Goal: Task Accomplishment & Management: Manage account settings

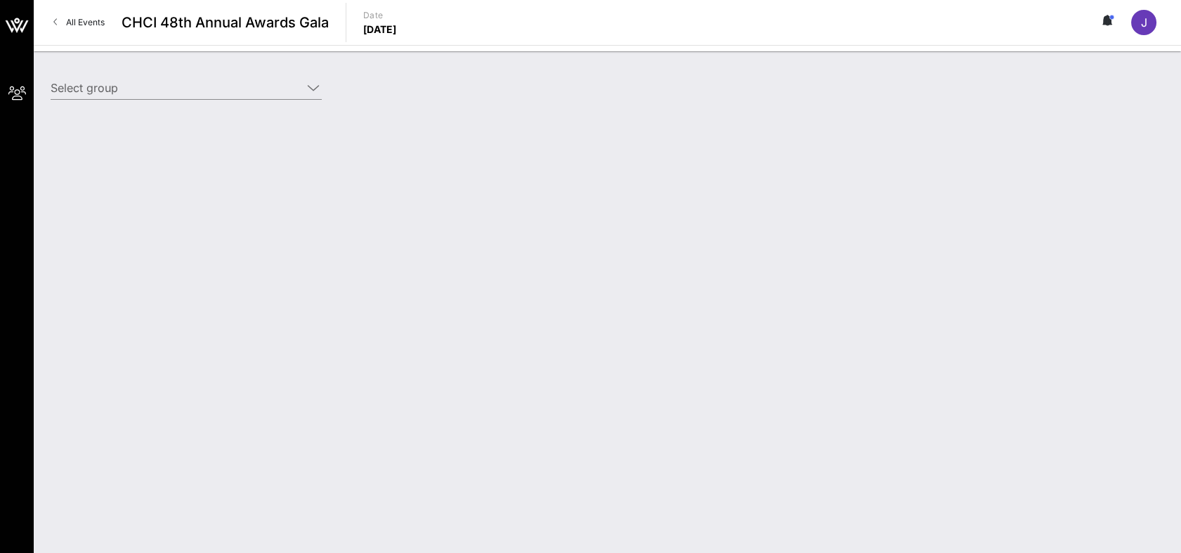
type input "Mastercard (Mastercard) [[PERSON_NAME], [PERSON_NAME][EMAIL_ADDRESS][DOMAIN_NAM…"
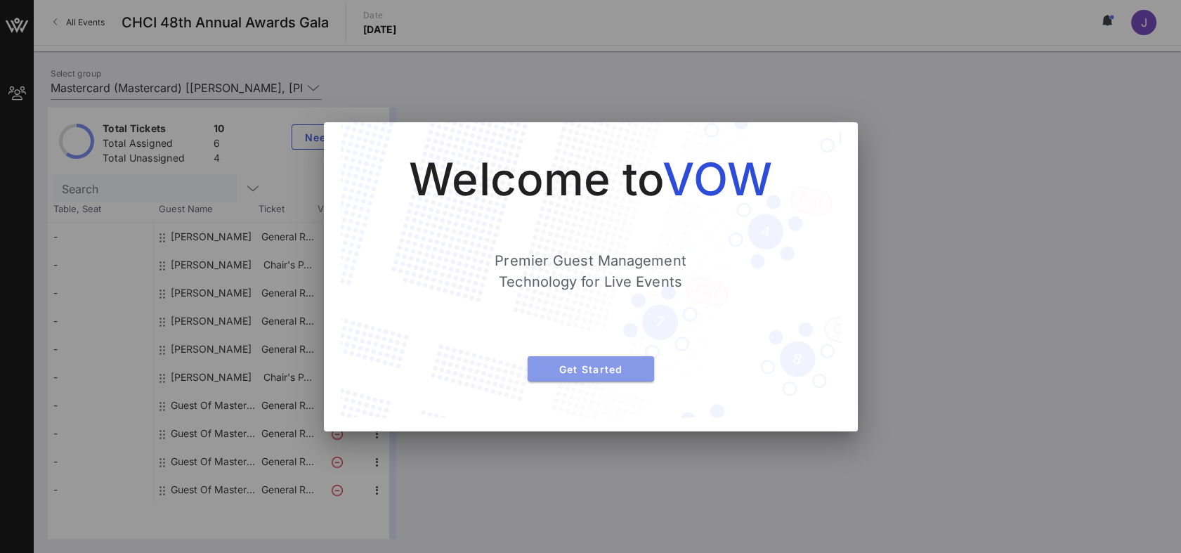
click at [608, 366] on span "Get Started" at bounding box center [591, 369] width 104 height 12
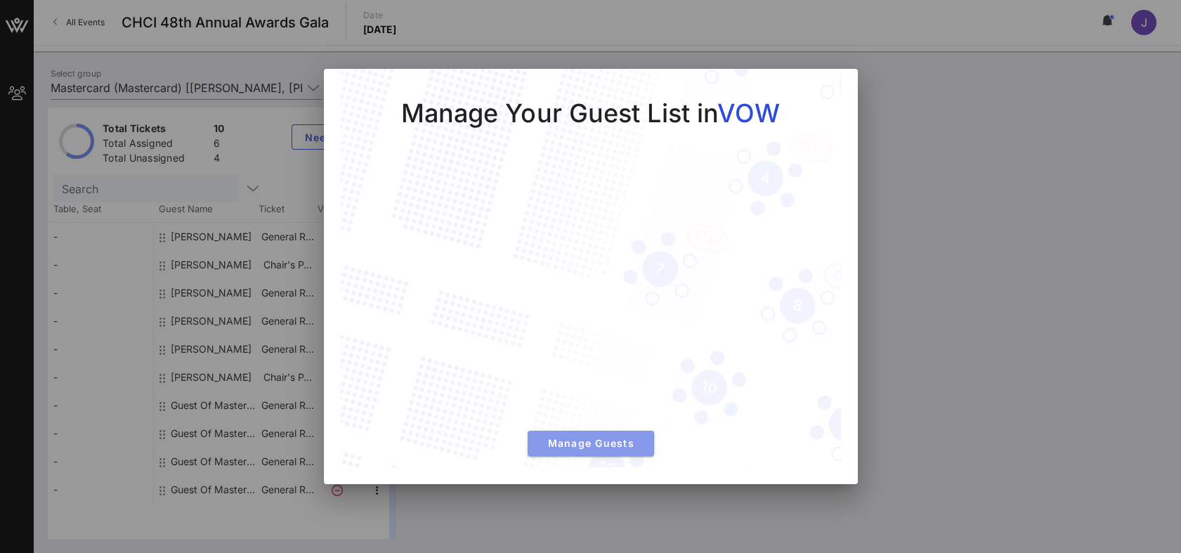
click at [613, 444] on span "Manage Guests" at bounding box center [591, 443] width 104 height 12
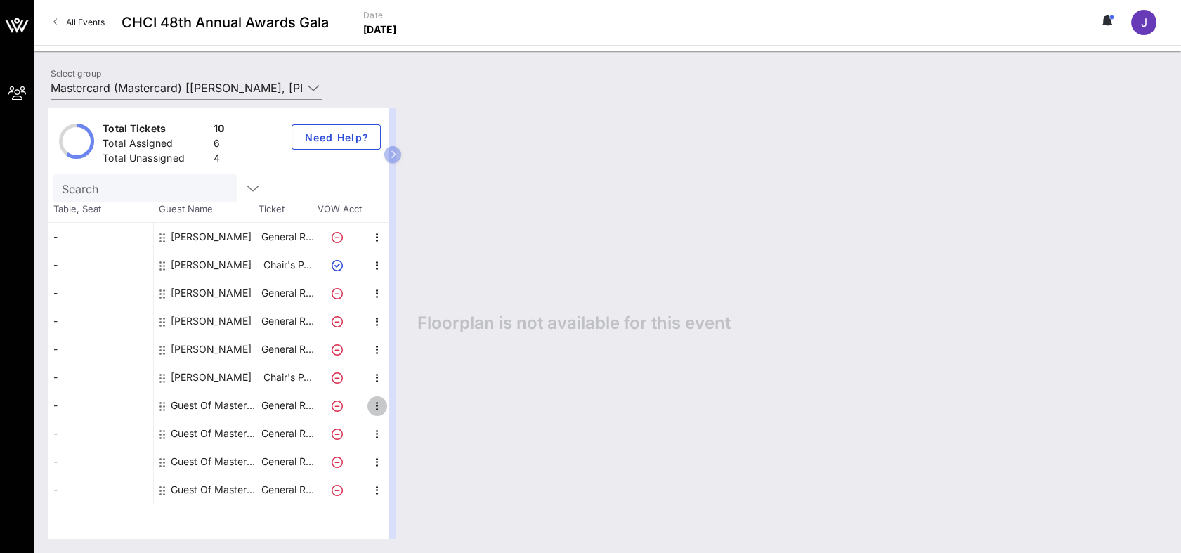
click at [376, 405] on icon "button" at bounding box center [377, 406] width 17 height 17
click at [405, 407] on div "Edit" at bounding box center [412, 409] width 28 height 11
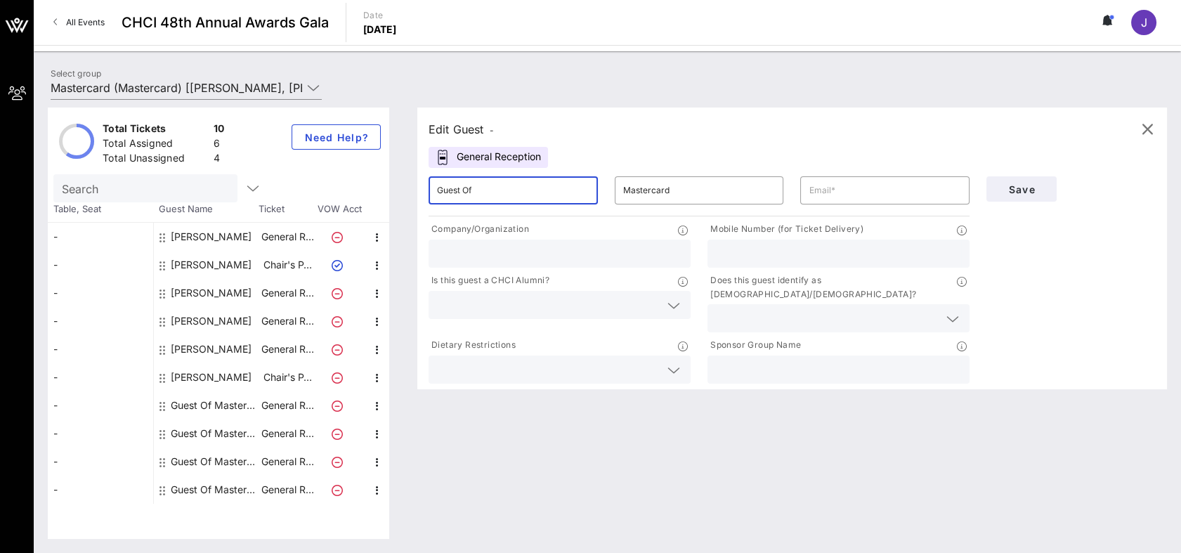
drag, startPoint x: 483, startPoint y: 197, endPoint x: 348, endPoint y: 189, distance: 135.1
click at [348, 189] on div "Total Tickets 10 Total Assigned 6 Total Unassigned 4 Need Help? Search Table, S…" at bounding box center [607, 322] width 1119 height 431
type input "[PERSON_NAME]"
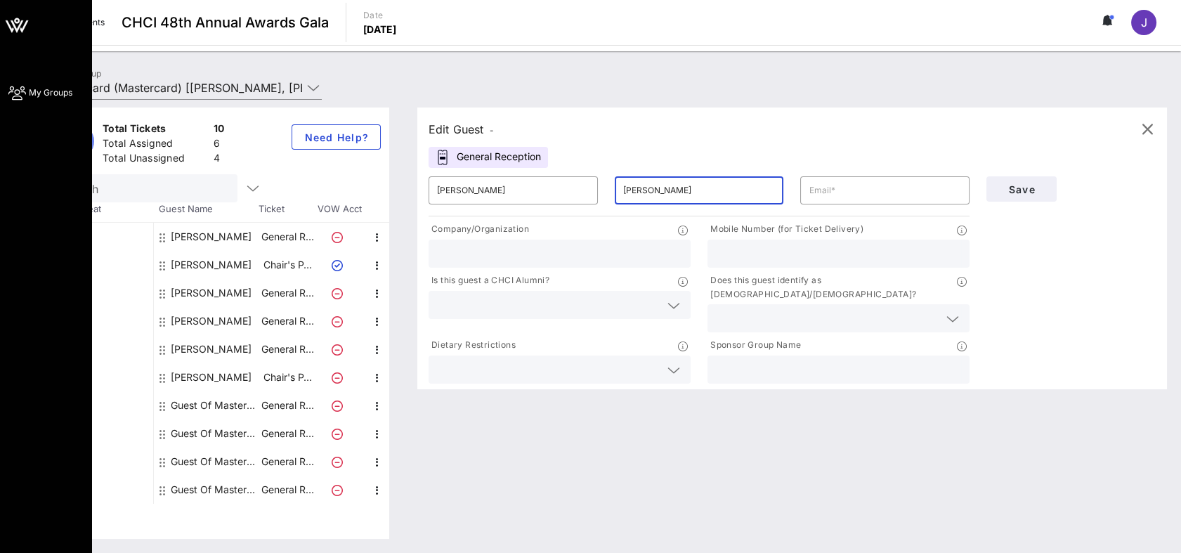
type input "[PERSON_NAME]"
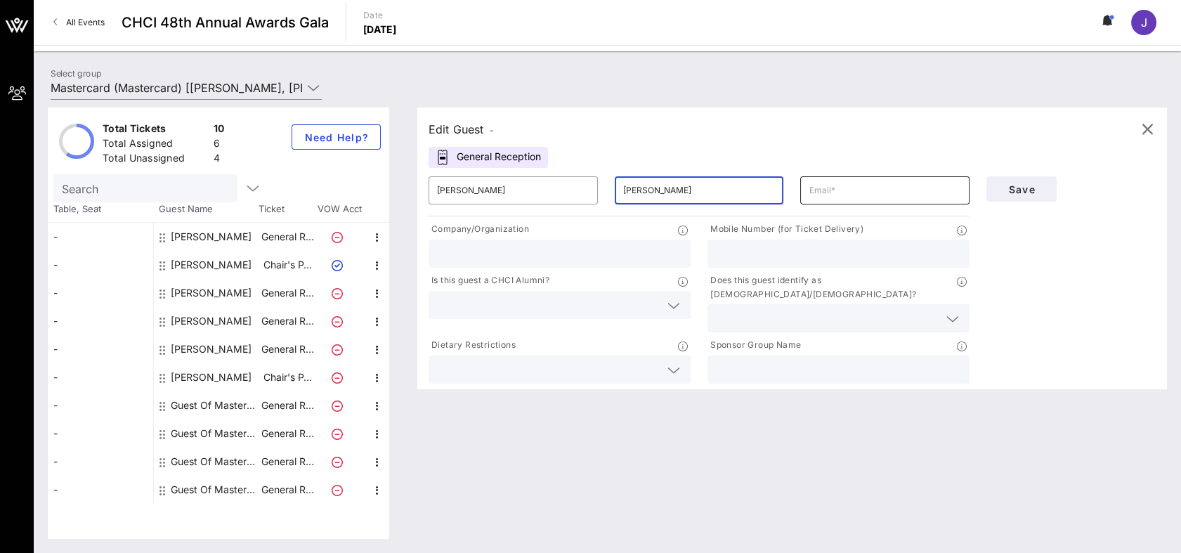
click at [879, 199] on input "text" at bounding box center [884, 190] width 152 height 22
paste input "[PERSON_NAME] <[PERSON_NAME][EMAIL_ADDRESS][DOMAIN_NAME]>"
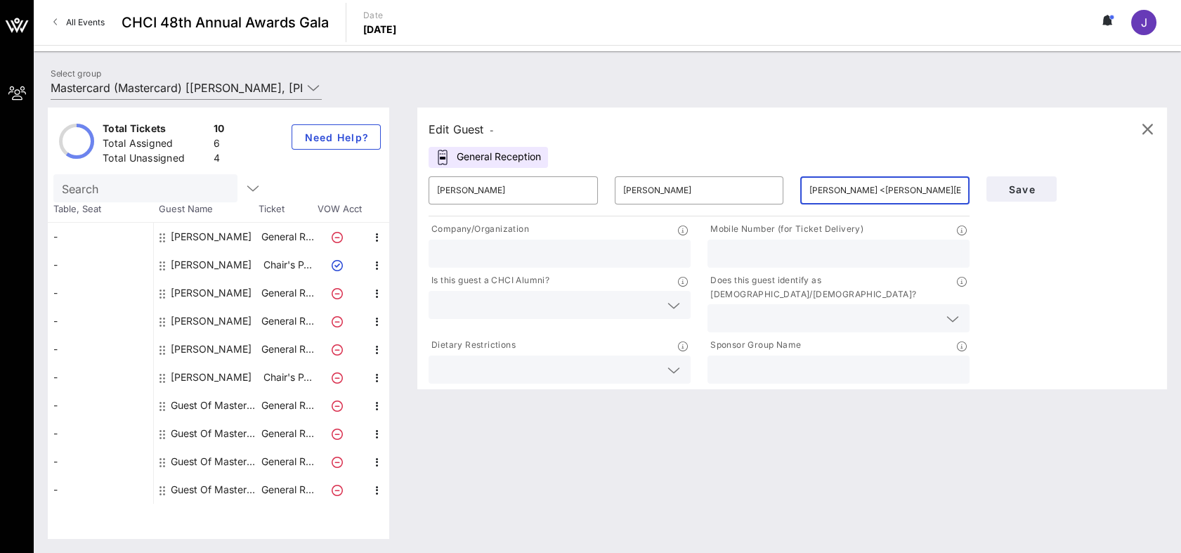
scroll to position [0, 37]
click at [841, 188] on input "[PERSON_NAME] <[PERSON_NAME][EMAIL_ADDRESS][DOMAIN_NAME]>" at bounding box center [884, 190] width 152 height 22
type input "[PERSON_NAME][EMAIL_ADDRESS][DOMAIN_NAME]"
click at [637, 249] on input "text" at bounding box center [559, 253] width 245 height 18
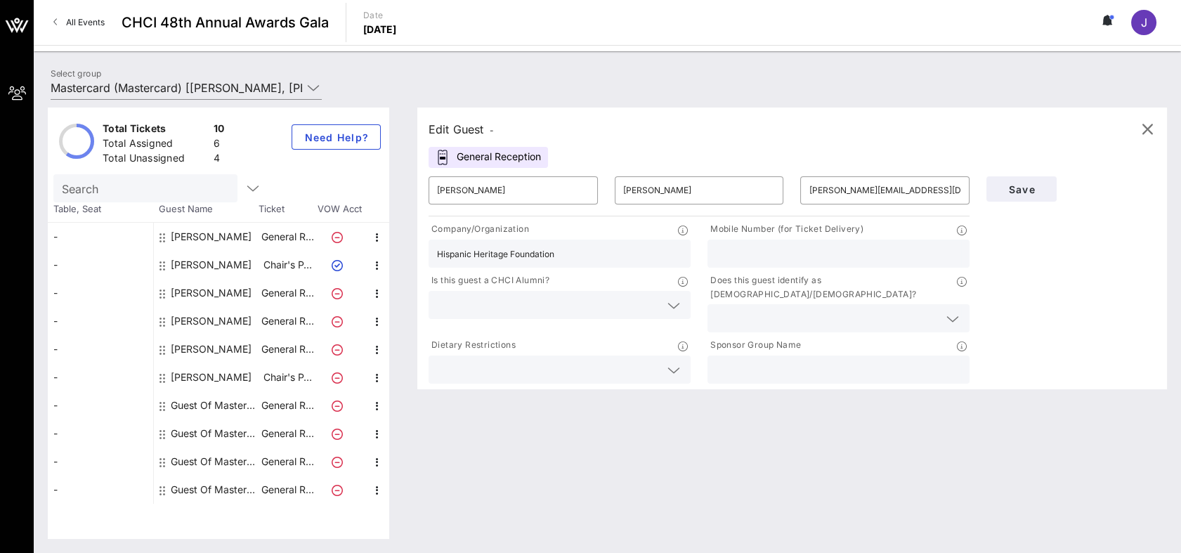
type input "Hispanic Heritage Foundation"
click at [793, 252] on input "text" at bounding box center [838, 253] width 245 height 18
type input "3104332745"
click at [643, 308] on input "text" at bounding box center [548, 305] width 223 height 18
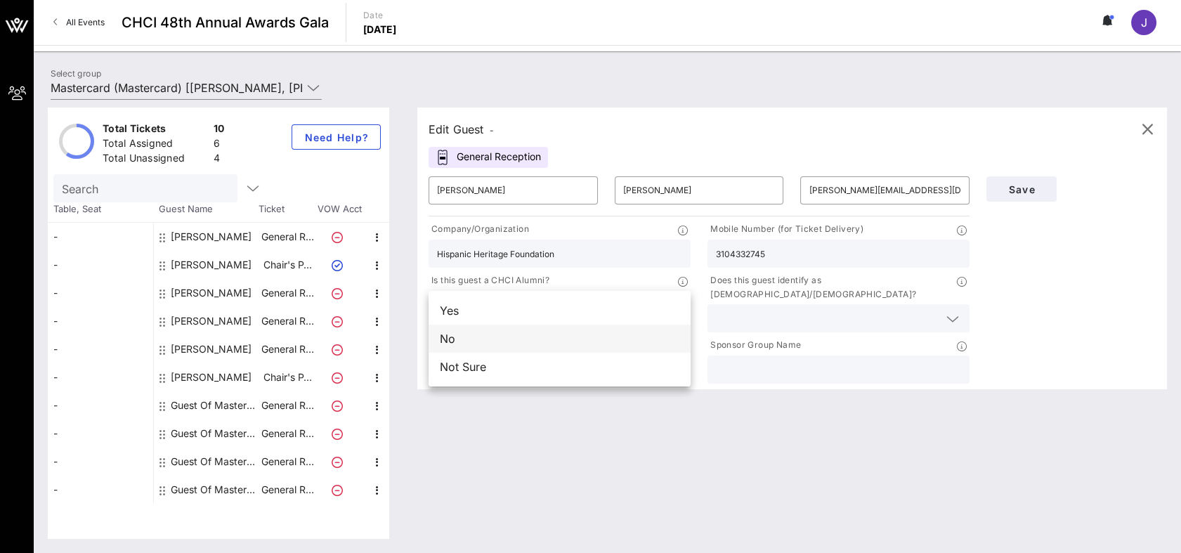
click at [484, 333] on div "No" at bounding box center [559, 338] width 262 height 28
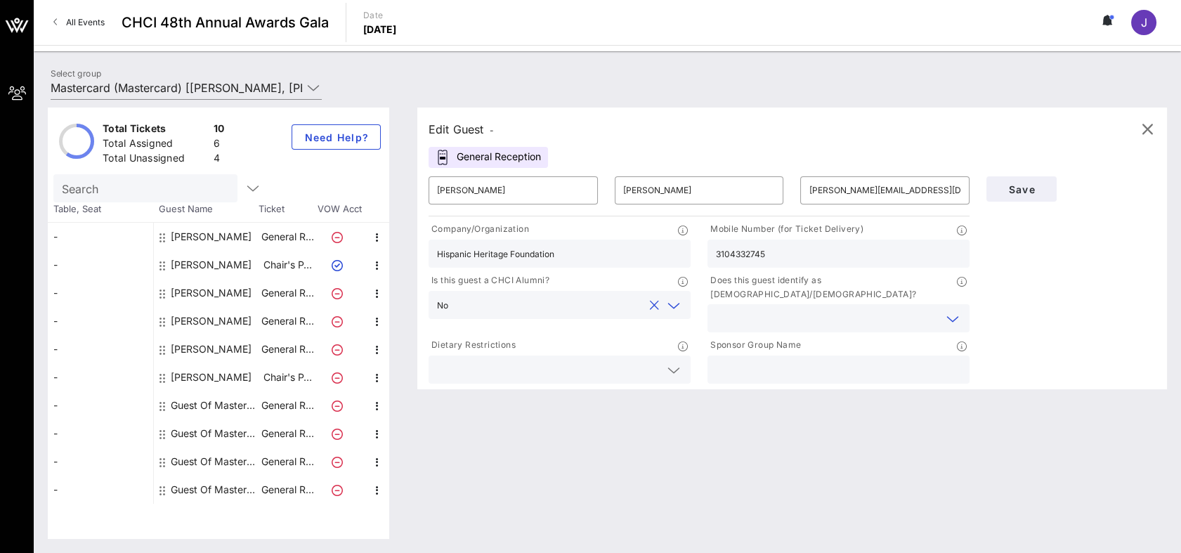
click at [878, 309] on input "text" at bounding box center [827, 318] width 223 height 18
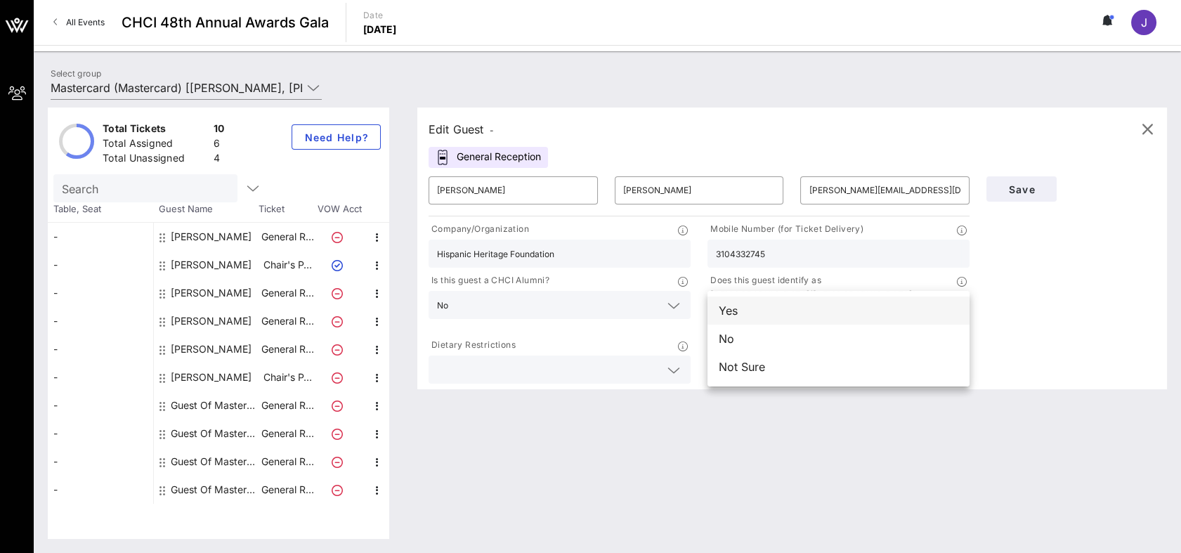
click at [810, 310] on div "Yes" at bounding box center [838, 310] width 262 height 28
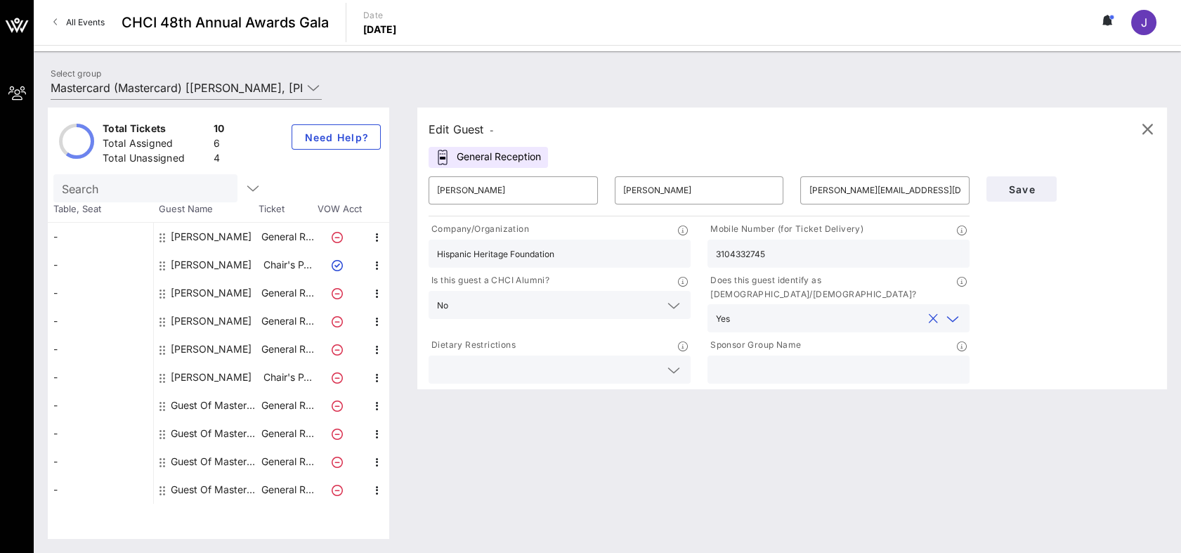
click at [808, 360] on input "text" at bounding box center [838, 369] width 245 height 18
type input "Mastercard"
click at [730, 251] on input "3104332745" at bounding box center [838, 253] width 245 height 18
click at [749, 249] on input "310-4332745" at bounding box center [838, 253] width 245 height 18
type input "[PHONE_NUMBER]"
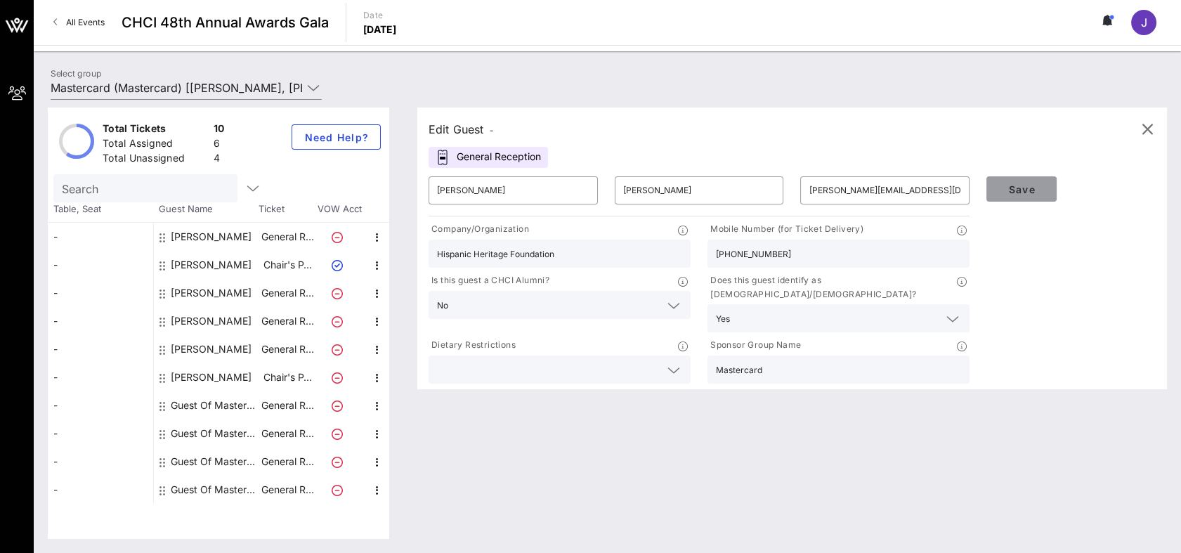
click at [1028, 189] on span "Save" at bounding box center [1021, 189] width 48 height 12
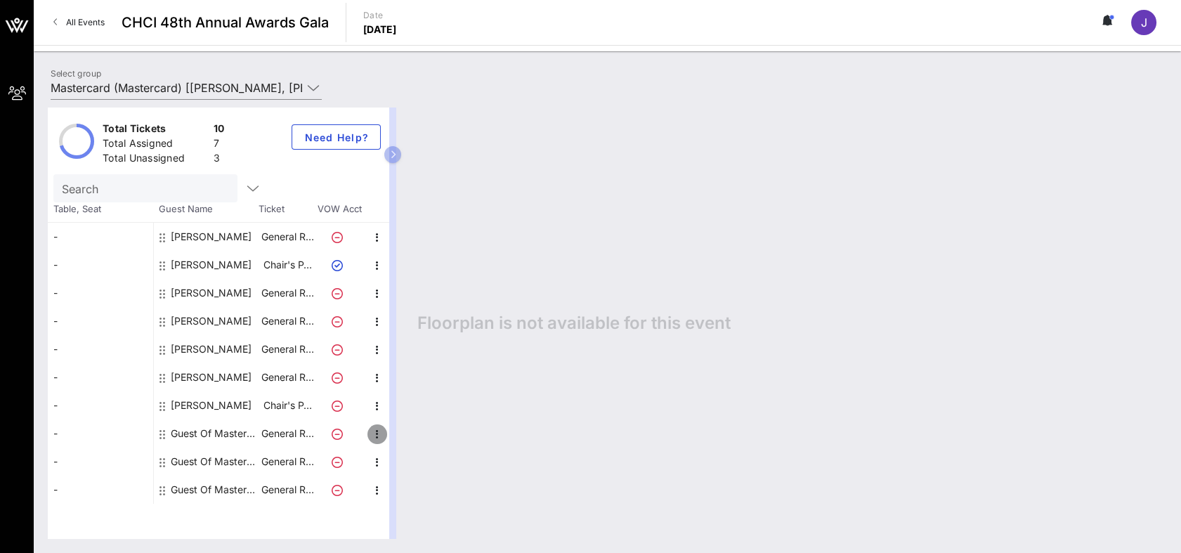
click at [377, 430] on icon "button" at bounding box center [377, 434] width 17 height 17
click at [409, 432] on div "Edit" at bounding box center [412, 437] width 28 height 11
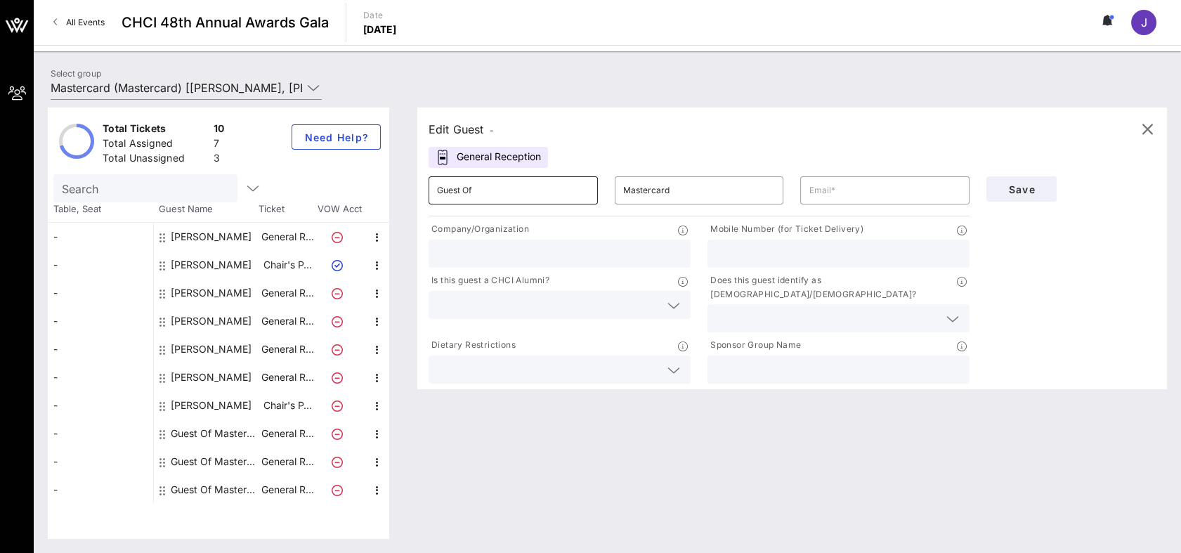
click at [528, 194] on input "Guest Of" at bounding box center [513, 190] width 152 height 22
click at [523, 187] on input "Guest Of" at bounding box center [513, 190] width 152 height 22
type input "G"
type input "[PERSON_NAME]"
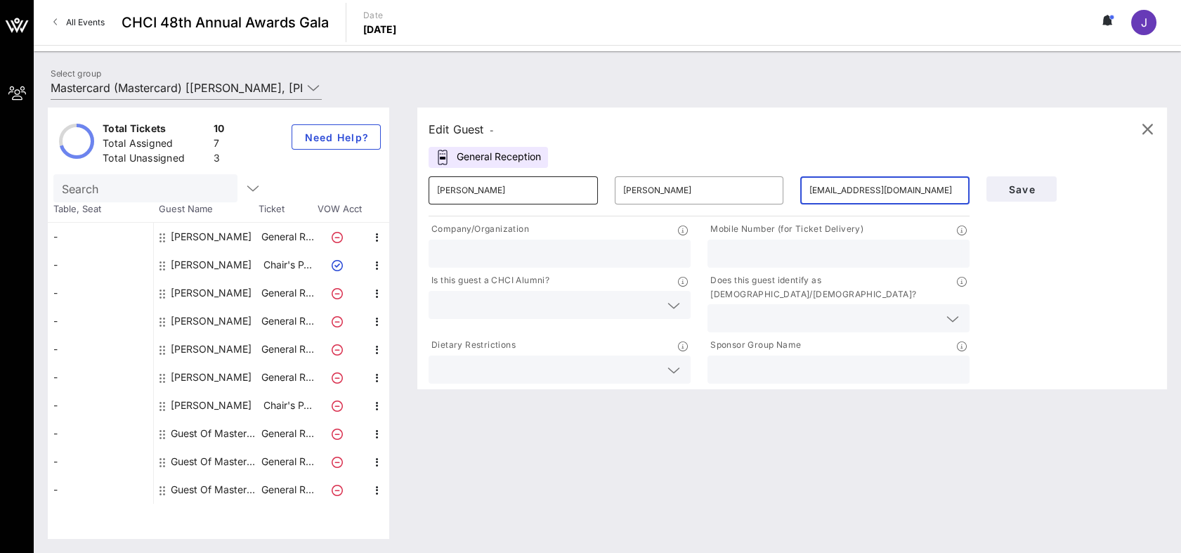
type input "[EMAIL_ADDRESS][DOMAIN_NAME]"
type input "Hispanic Heritage Foundation"
click at [801, 253] on input "3104332745" at bounding box center [838, 253] width 245 height 18
type input "3"
click at [730, 254] on input "2029999794" at bounding box center [838, 253] width 245 height 18
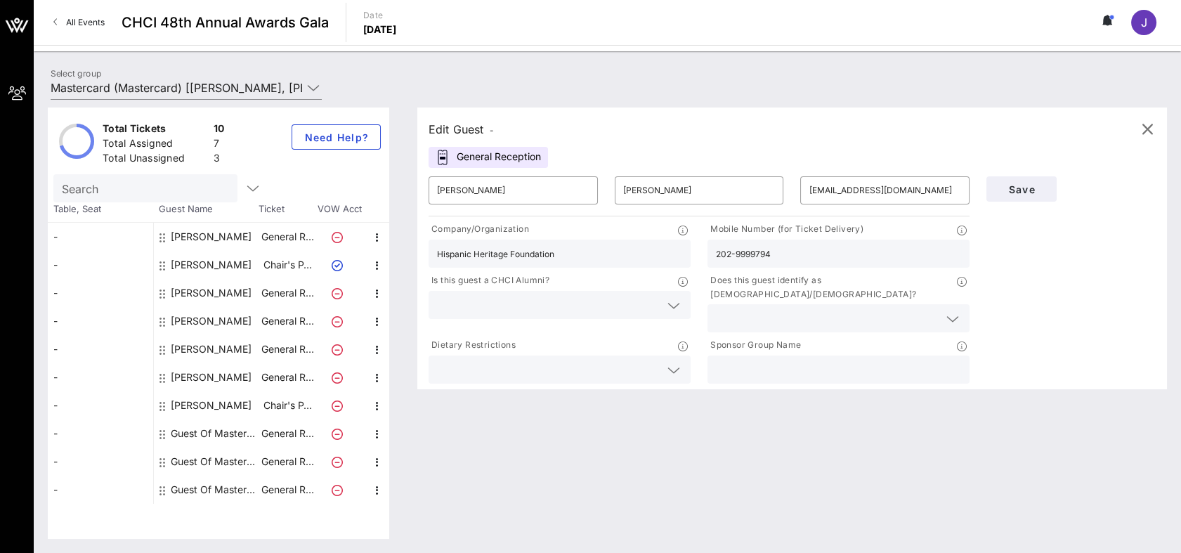
click at [749, 251] on input "202-9999794" at bounding box center [838, 253] width 245 height 18
type input "[PHONE_NUMBER]"
click at [815, 309] on input "text" at bounding box center [827, 318] width 223 height 18
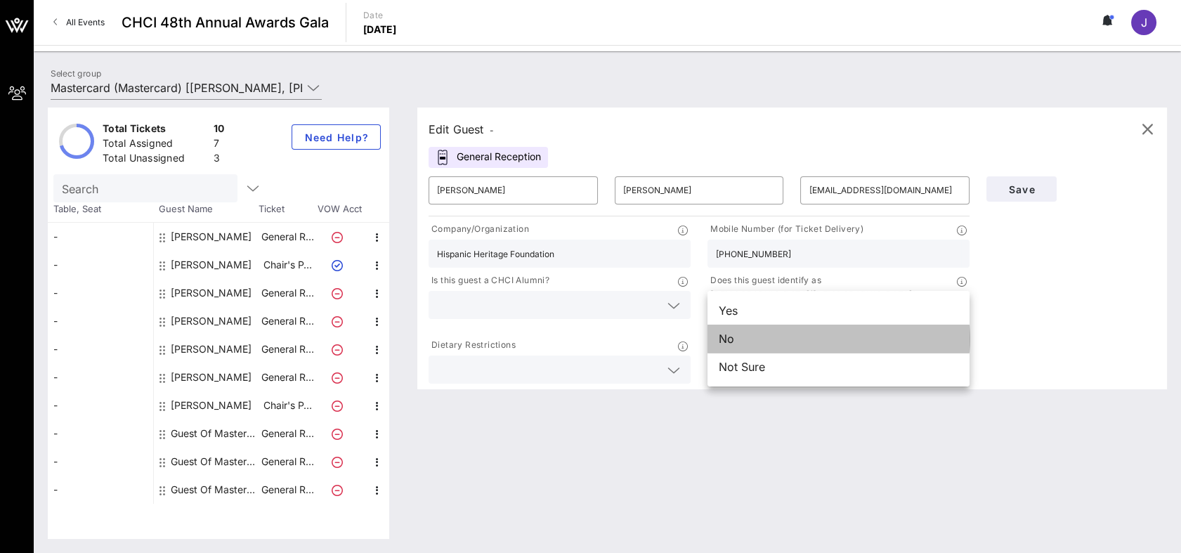
click at [740, 336] on div "No" at bounding box center [838, 338] width 262 height 28
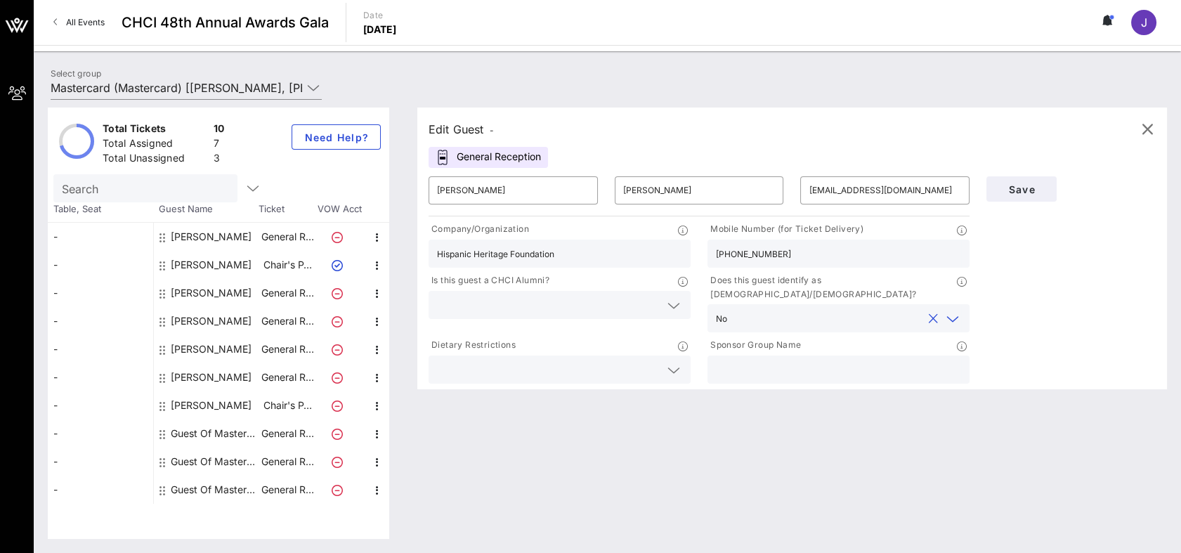
click at [672, 307] on icon at bounding box center [673, 305] width 13 height 17
click at [480, 308] on div "Yes" at bounding box center [559, 310] width 262 height 28
click at [770, 360] on input "text" at bounding box center [838, 369] width 245 height 18
type input "Mastercard"
click at [1029, 180] on button "Save" at bounding box center [1021, 188] width 70 height 25
